Goal: Use online tool/utility: Utilize a website feature to perform a specific function

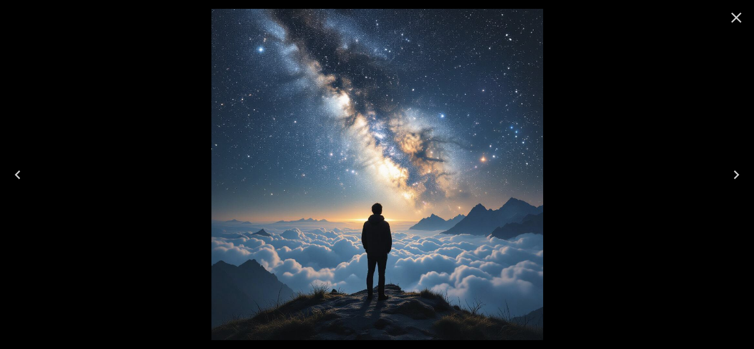
scroll to position [147, 0]
click at [738, 15] on icon "Close" at bounding box center [736, 18] width 10 height 10
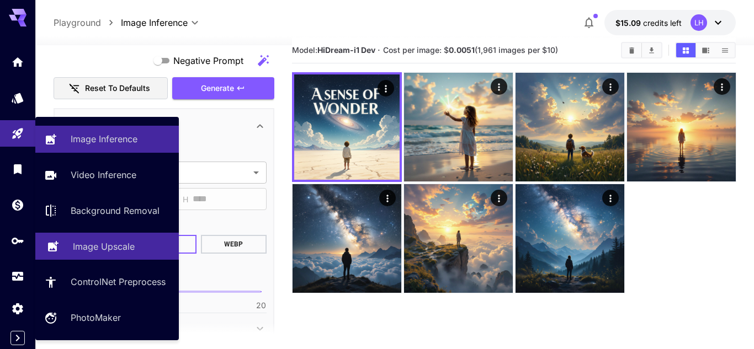
click at [103, 250] on p "Image Upscale" at bounding box center [104, 246] width 62 height 13
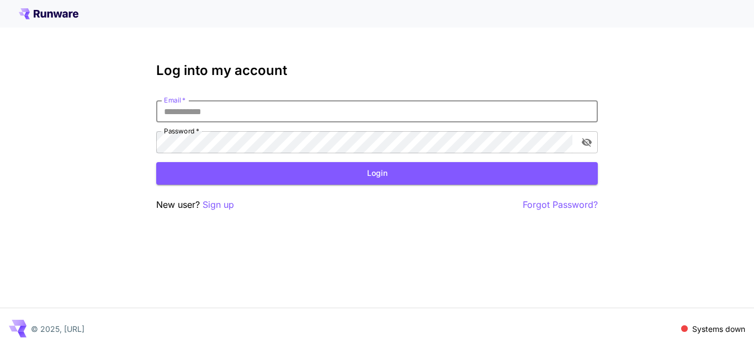
click at [174, 112] on input "Email   *" at bounding box center [377, 111] width 442 height 22
type input "**********"
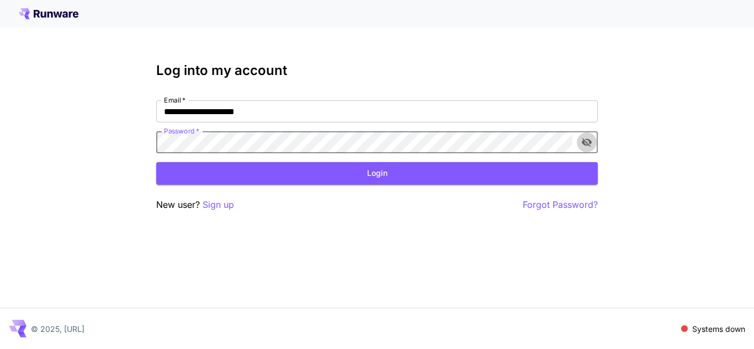
click at [585, 145] on icon "toggle password visibility" at bounding box center [587, 143] width 10 height 9
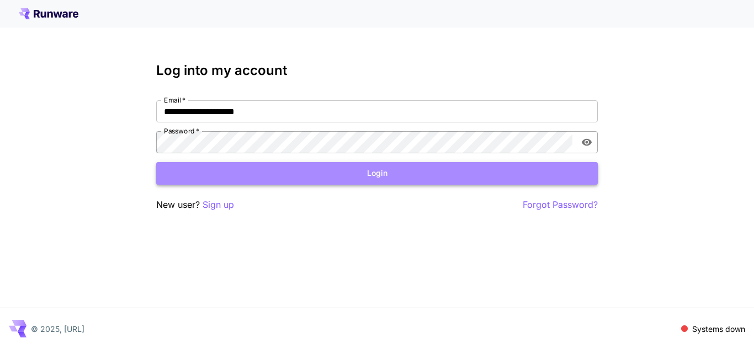
click at [373, 171] on button "Login" at bounding box center [377, 173] width 442 height 23
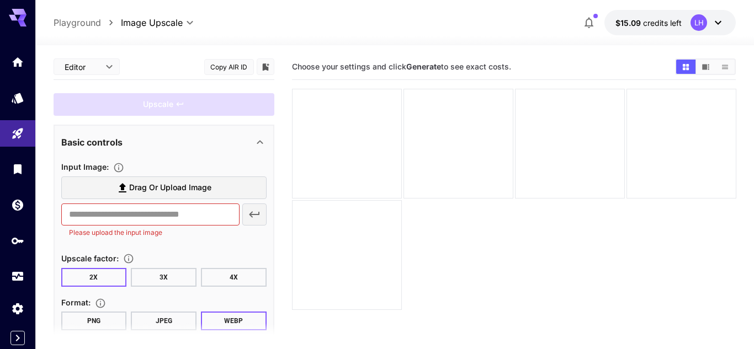
click at [88, 188] on label "Drag or upload image" at bounding box center [163, 188] width 205 height 23
click at [0, 0] on input "Drag or upload image" at bounding box center [0, 0] width 0 height 0
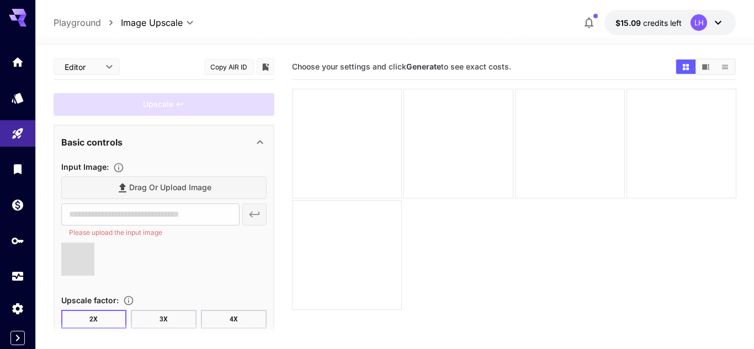
type input "**********"
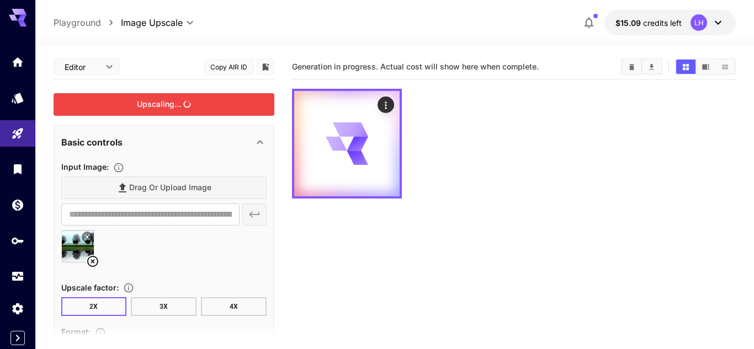
click at [153, 109] on div "Upscaling..." at bounding box center [164, 104] width 221 height 23
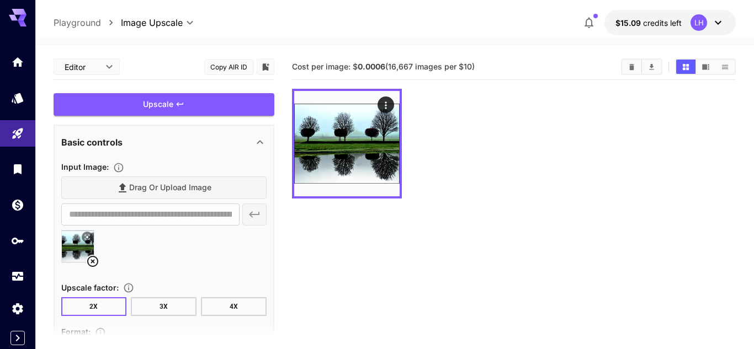
click at [91, 262] on icon at bounding box center [92, 261] width 11 height 11
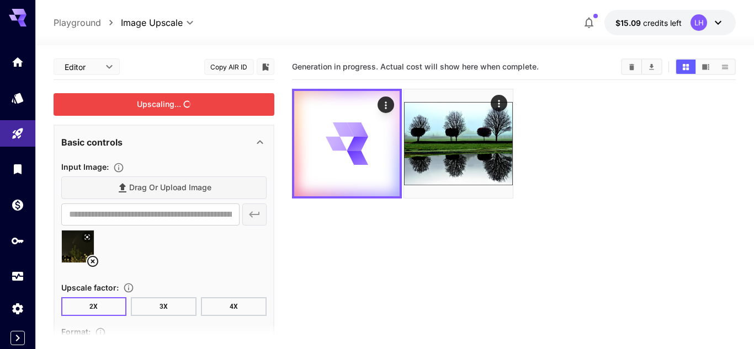
click at [161, 106] on div "Upscaling..." at bounding box center [164, 104] width 221 height 23
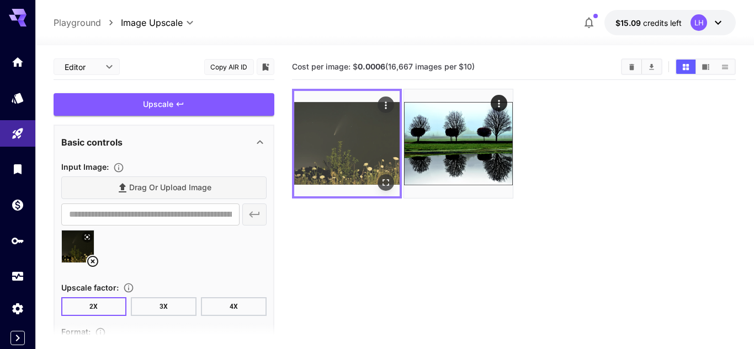
click at [326, 141] on img at bounding box center [346, 143] width 105 height 105
click at [350, 148] on img at bounding box center [346, 143] width 105 height 105
click at [349, 148] on img at bounding box center [346, 143] width 105 height 105
click at [389, 103] on icon "Actions" at bounding box center [385, 105] width 11 height 11
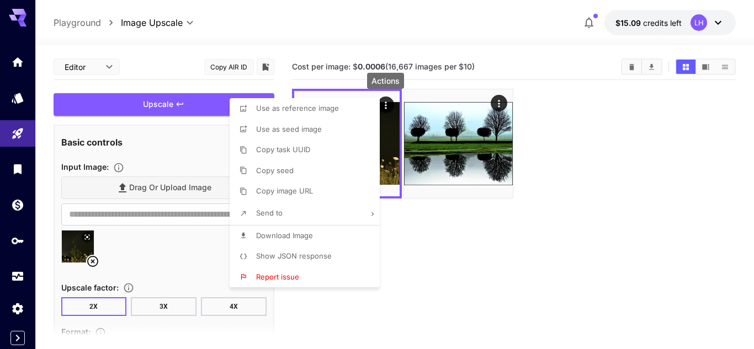
click at [390, 263] on div at bounding box center [377, 174] width 754 height 349
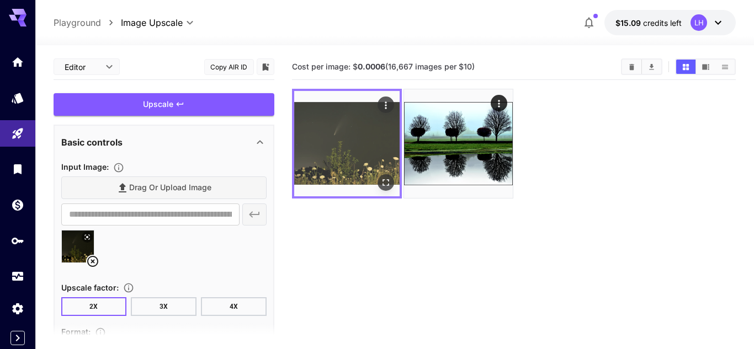
click at [339, 146] on img at bounding box center [346, 143] width 105 height 105
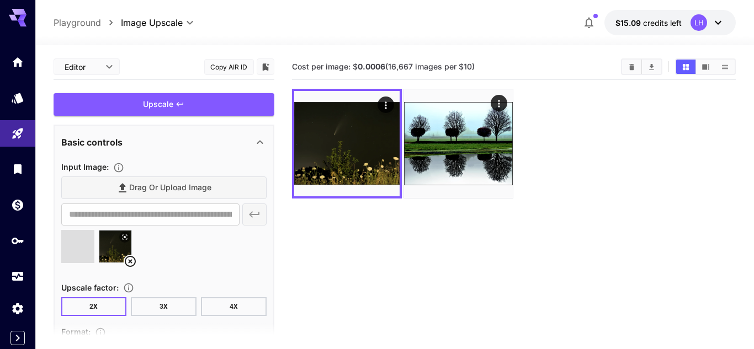
type input "**********"
click at [144, 106] on div "Upscale" at bounding box center [164, 104] width 221 height 23
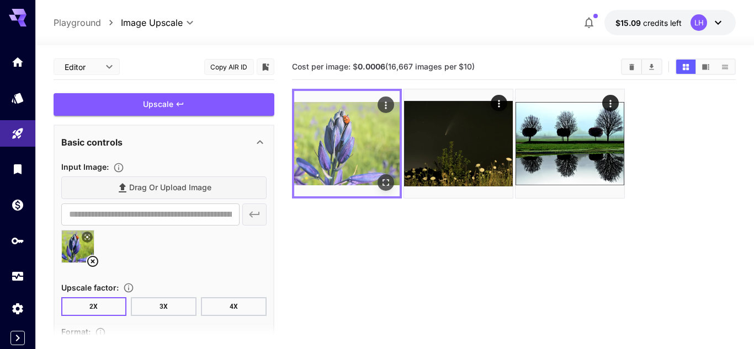
click at [336, 154] on img at bounding box center [346, 143] width 105 height 105
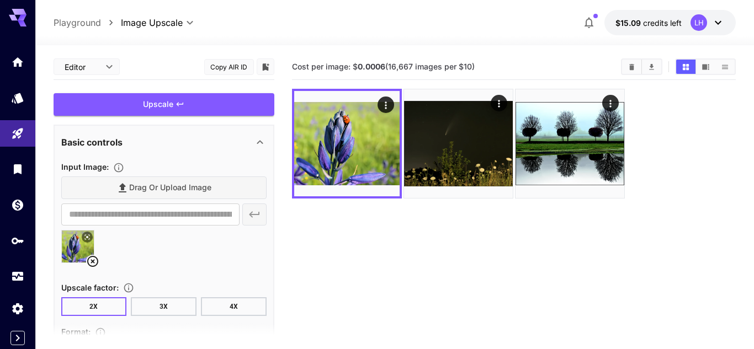
click at [294, 229] on section "Cost per image: $ 0.0006 (16,667 images per $10)" at bounding box center [514, 228] width 444 height 349
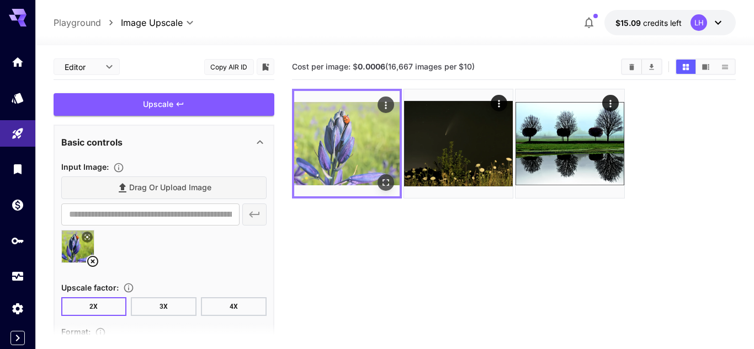
click at [321, 134] on img at bounding box center [346, 143] width 105 height 105
click at [361, 129] on img at bounding box center [346, 143] width 105 height 105
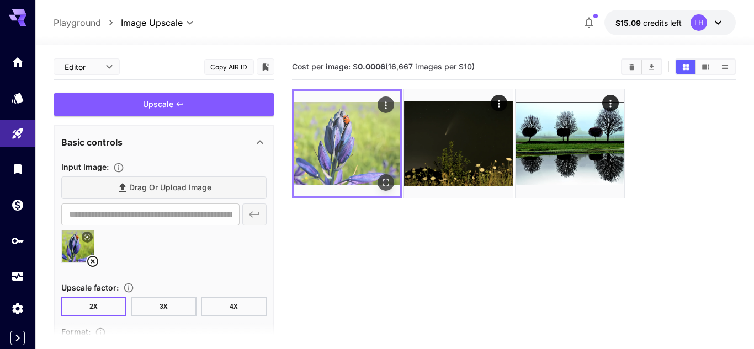
click at [361, 129] on img at bounding box center [346, 143] width 105 height 105
click at [361, 128] on img at bounding box center [346, 143] width 105 height 105
click at [341, 142] on img at bounding box center [346, 143] width 105 height 105
click at [385, 185] on icon "Open in fullscreen" at bounding box center [385, 182] width 11 height 11
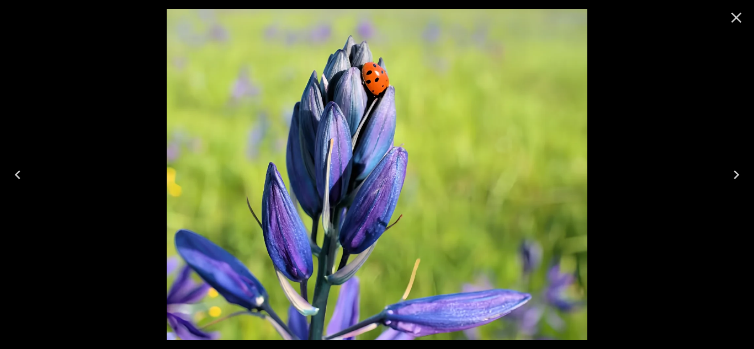
click at [734, 21] on icon "Close" at bounding box center [736, 18] width 18 height 18
